Goal: Information Seeking & Learning: Learn about a topic

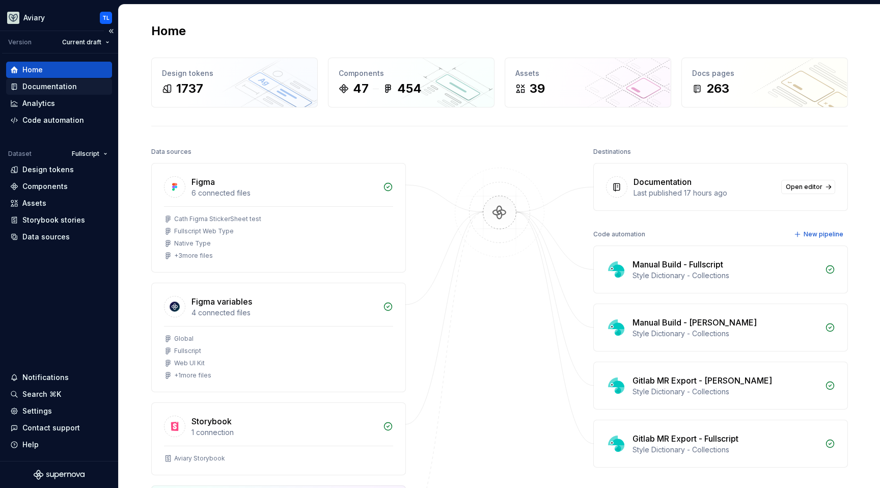
click at [56, 89] on div "Documentation" at bounding box center [49, 86] width 55 height 10
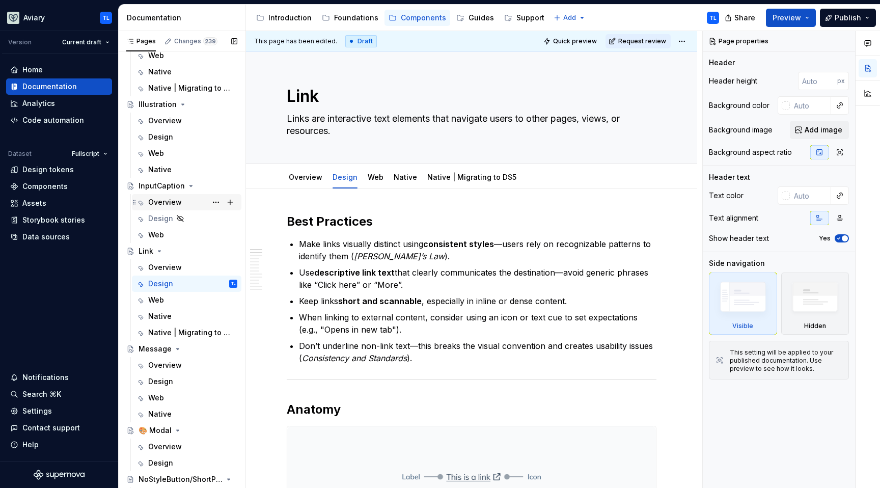
scroll to position [1728, 0]
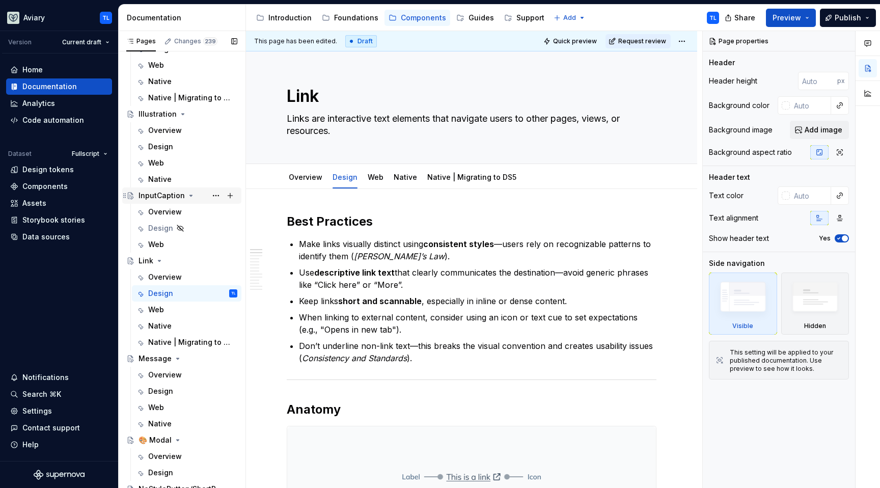
click at [156, 196] on div "InputCaption" at bounding box center [162, 196] width 46 height 10
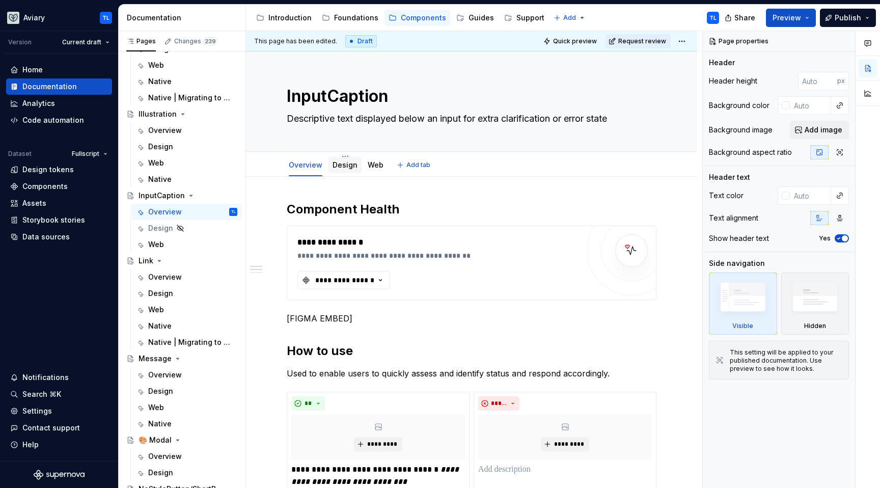
click at [352, 159] on div "Design" at bounding box center [345, 165] width 25 height 12
click at [343, 167] on link "Design" at bounding box center [345, 164] width 25 height 9
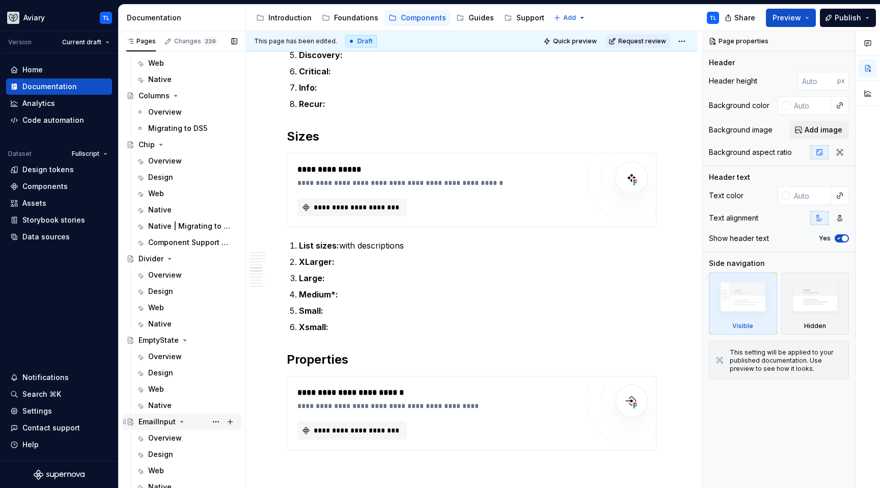
scroll to position [1212, 0]
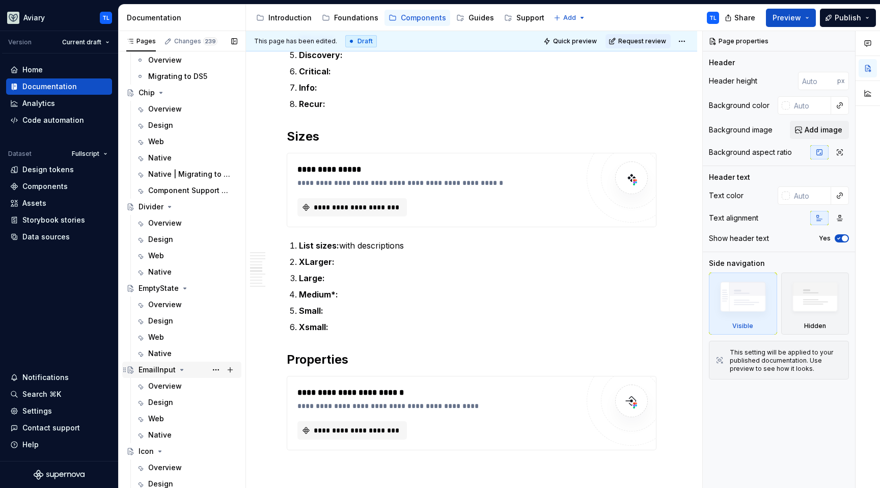
click at [161, 368] on div "EmailInput" at bounding box center [157, 370] width 37 height 10
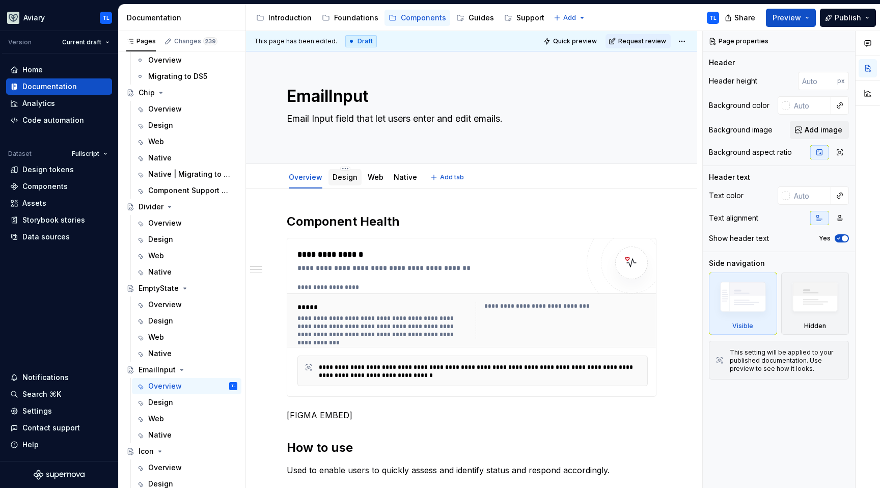
click at [344, 179] on link "Design" at bounding box center [345, 177] width 25 height 9
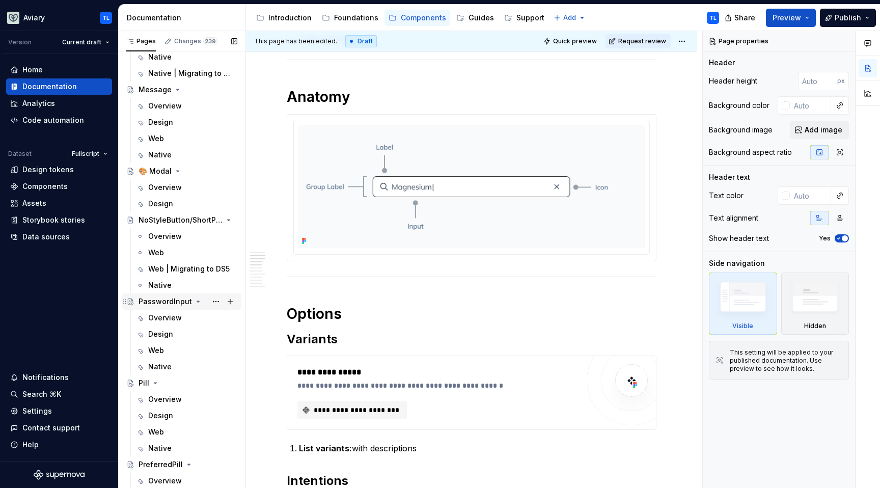
scroll to position [2028, 0]
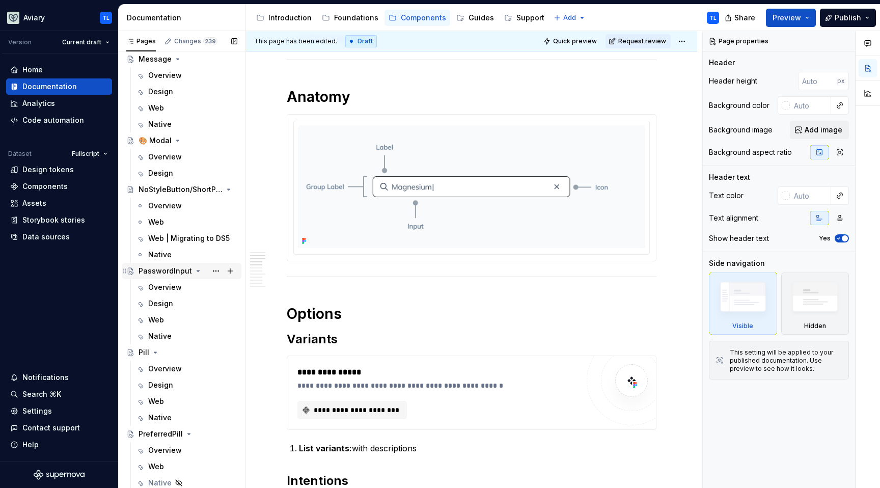
click at [161, 273] on div "PasswordInput" at bounding box center [165, 271] width 53 height 10
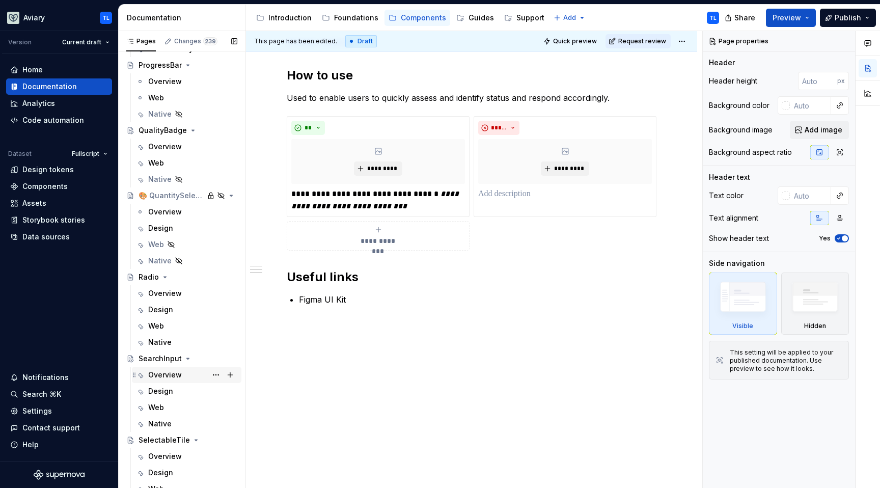
scroll to position [2729, 0]
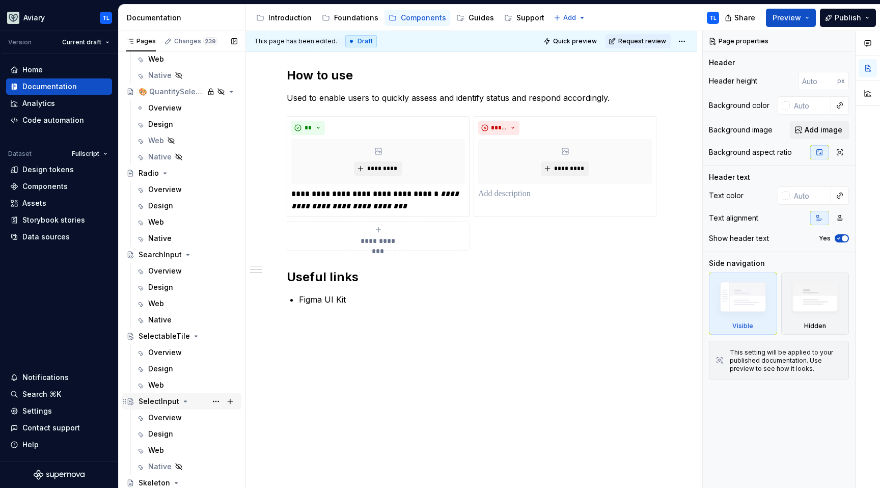
click at [157, 395] on div "SelectInput" at bounding box center [188, 401] width 99 height 14
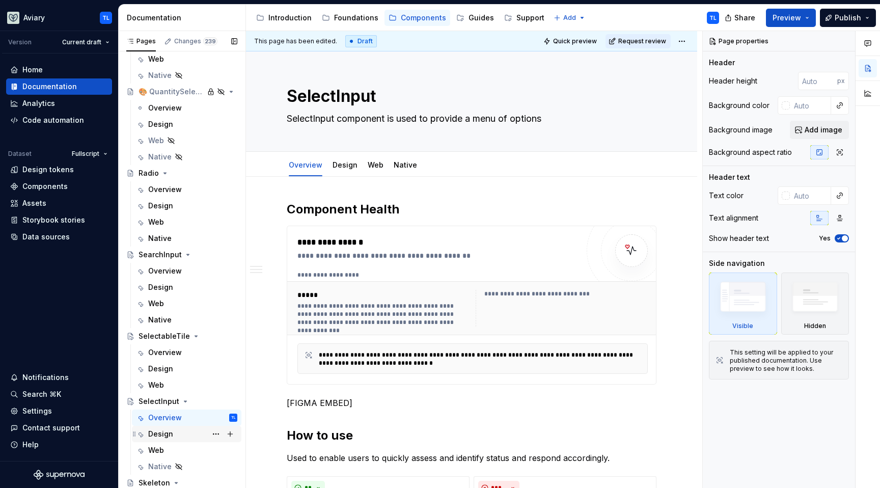
click at [171, 437] on div "Design" at bounding box center [160, 434] width 25 height 10
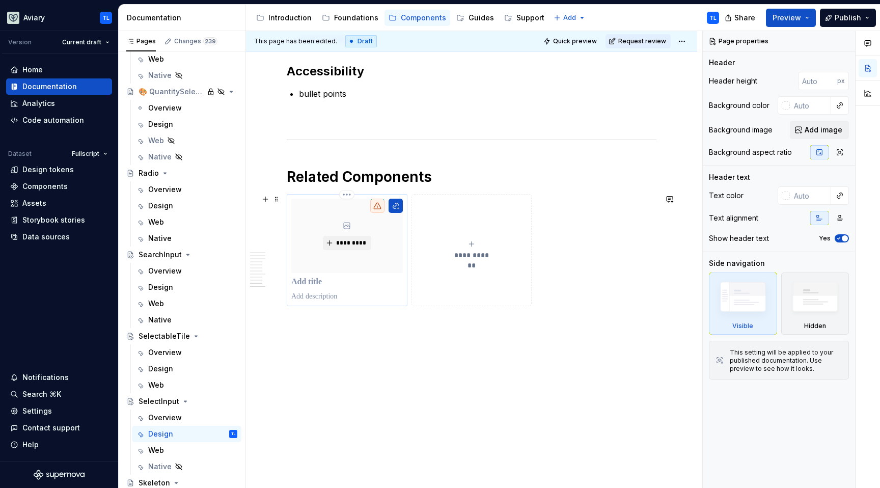
scroll to position [1387, 0]
type textarea "*"
